Goal: Task Accomplishment & Management: Complete application form

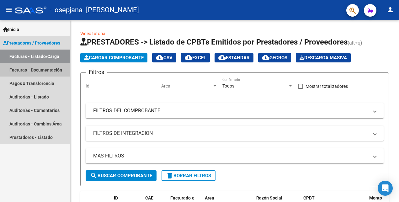
click at [46, 69] on link "Facturas - Documentación" at bounding box center [35, 69] width 70 height 13
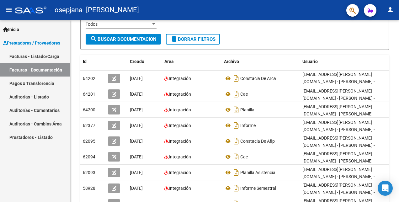
scroll to position [89, 0]
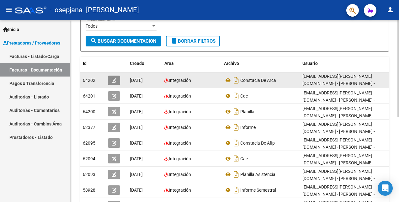
click at [116, 78] on button "button" at bounding box center [114, 80] width 12 height 9
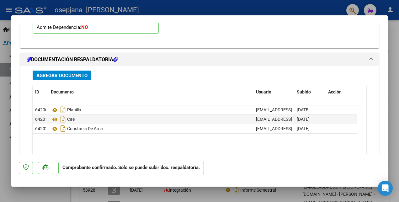
scroll to position [698, 0]
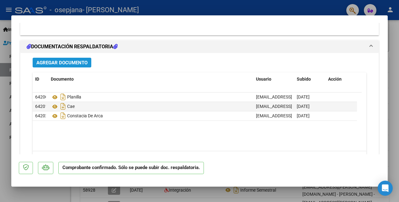
click at [70, 62] on span "Agregar Documento" at bounding box center [61, 63] width 51 height 6
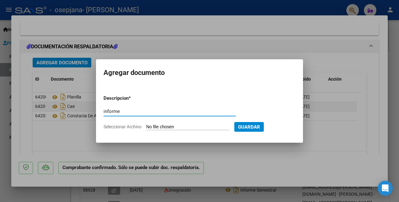
type input "informe"
click at [157, 126] on input "Seleccionar Archivo" at bounding box center [187, 127] width 83 height 6
type input "C:\fakepath\inf [PERSON_NAME][DATE].docx"
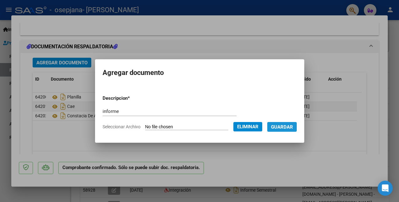
click at [293, 124] on span "Guardar" at bounding box center [282, 127] width 22 height 6
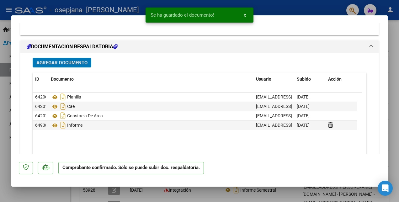
scroll to position [730, 0]
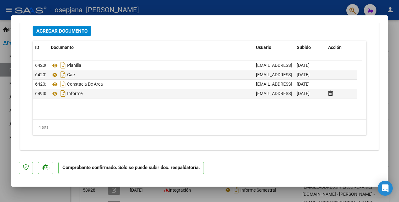
click at [265, 167] on mat-dialog-actions "Comprobante confirmado. Sólo se puede subir doc. respaldatoria." at bounding box center [199, 166] width 361 height 25
click at [4, 93] on div at bounding box center [199, 101] width 399 height 202
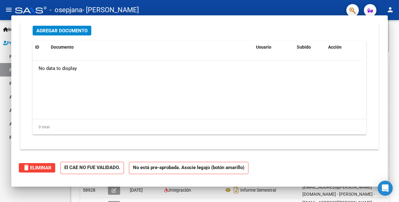
type input "$ 0,00"
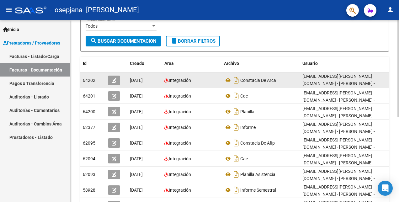
click at [143, 82] on span "[DATE]" at bounding box center [136, 80] width 13 height 5
click at [114, 80] on icon "button" at bounding box center [114, 80] width 5 height 5
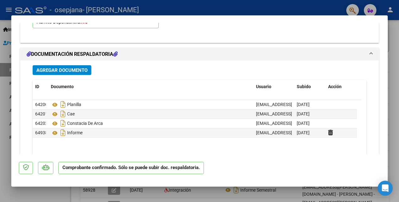
scroll to position [730, 0]
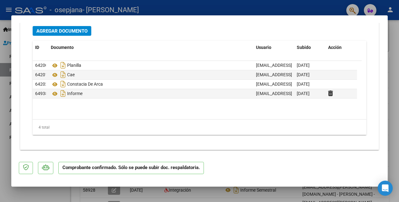
click at [306, 116] on datatable-body "64200 Planilla [EMAIL_ADDRESS][PERSON_NAME][DOMAIN_NAME] - [PERSON_NAME][DEMOGR…" at bounding box center [197, 90] width 329 height 58
click at [117, 169] on p "Comprobante confirmado. Sólo se puede subir doc. respaldatoria." at bounding box center [130, 168] width 145 height 12
click at [281, 167] on mat-dialog-actions "Comprobante confirmado. Sólo se puede subir doc. respaldatoria." at bounding box center [199, 166] width 361 height 25
click at [96, 93] on div "Informe" at bounding box center [151, 93] width 200 height 10
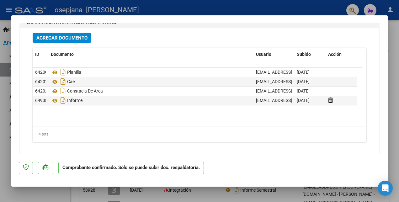
scroll to position [717, 0]
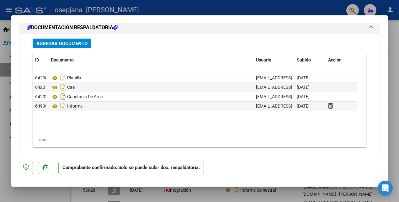
click at [3, 70] on div at bounding box center [199, 101] width 399 height 202
type input "$ 0,00"
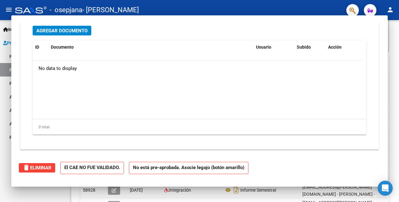
scroll to position [538, 0]
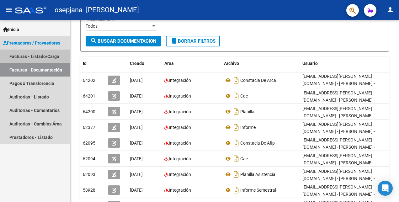
click at [36, 56] on link "Facturas - Listado/Carga" at bounding box center [35, 56] width 70 height 13
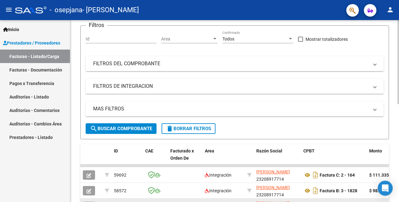
scroll to position [89, 0]
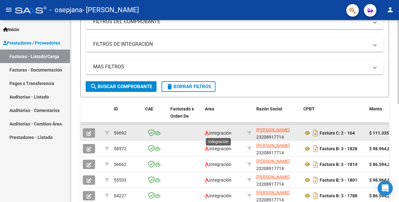
click at [221, 134] on span "Integración" at bounding box center [218, 132] width 27 height 5
click at [91, 132] on icon "button" at bounding box center [89, 133] width 5 height 5
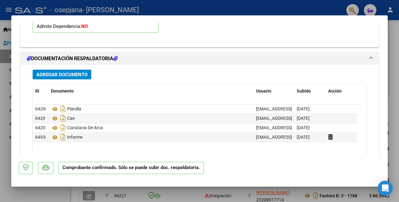
scroll to position [730, 0]
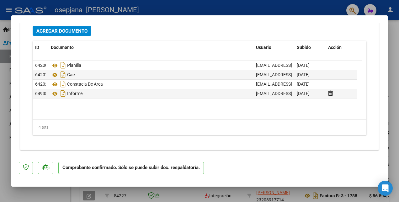
click at [303, 163] on mat-dialog-actions "Comprobante confirmado. Sólo se puede subir doc. respaldatoria." at bounding box center [199, 166] width 361 height 25
click at [394, 47] on div at bounding box center [199, 101] width 399 height 202
type input "$ 0,00"
